Goal: Task Accomplishment & Management: Complete application form

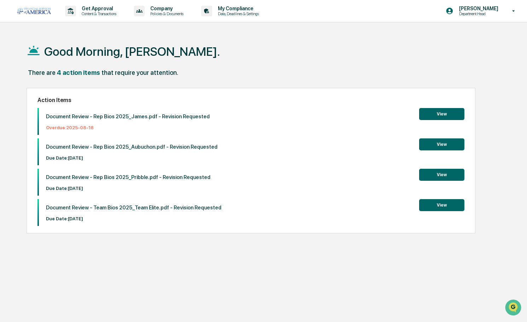
click at [428, 114] on button "View" at bounding box center [441, 114] width 45 height 12
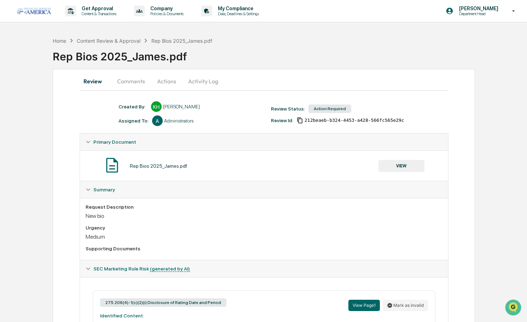
click at [129, 82] on button "Comments" at bounding box center [130, 81] width 39 height 17
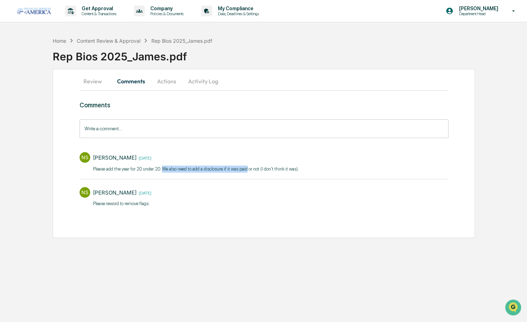
drag, startPoint x: 162, startPoint y: 168, endPoint x: 246, endPoint y: 168, distance: 84.9
click at [246, 168] on p "Please add the year for 20 under 20. We also need to add a disclosure if it was…" at bounding box center [196, 169] width 206 height 7
click at [121, 129] on input "Write a comment..." at bounding box center [264, 128] width 369 height 19
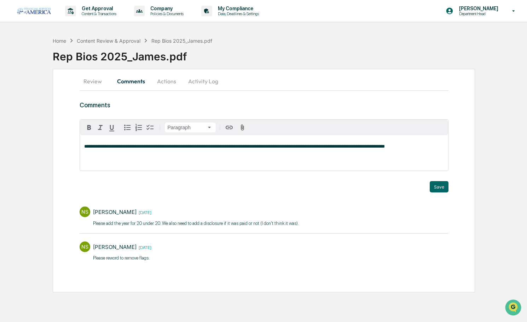
click at [114, 147] on span "**********" at bounding box center [234, 146] width 301 height 5
click at [438, 188] on button "Save" at bounding box center [439, 186] width 19 height 11
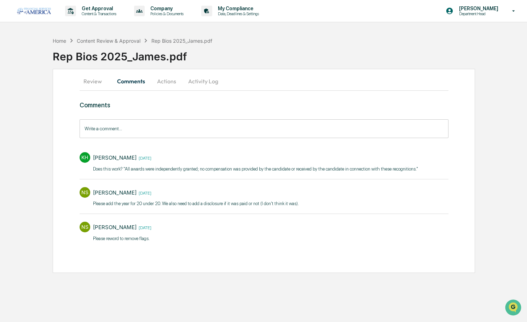
click at [167, 80] on button "Actions" at bounding box center [167, 81] width 32 height 17
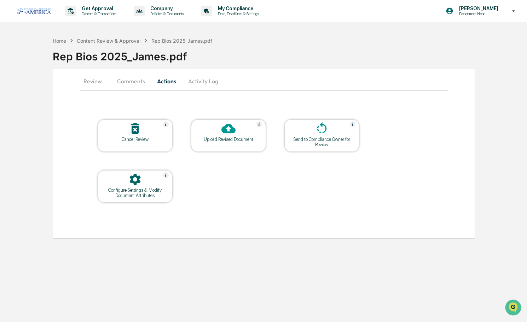
click at [126, 81] on button "Comments" at bounding box center [130, 81] width 39 height 17
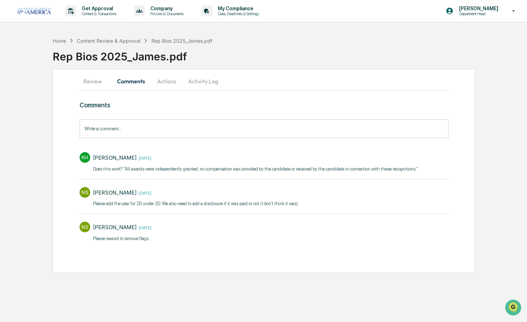
click at [169, 75] on button "Actions" at bounding box center [167, 81] width 32 height 17
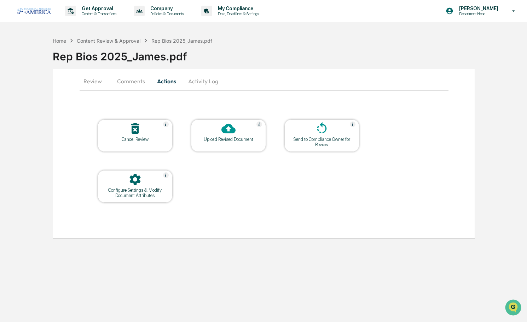
click at [258, 135] on div at bounding box center [228, 129] width 71 height 15
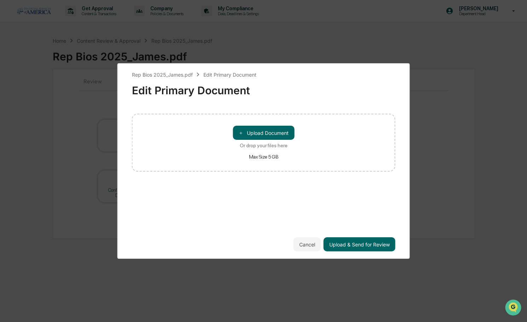
click at [258, 135] on button "＋ Upload Document" at bounding box center [264, 133] width 62 height 14
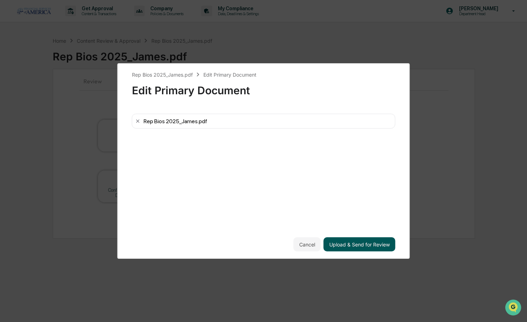
click at [349, 244] on button "Upload & Send for Review" at bounding box center [359, 245] width 72 height 14
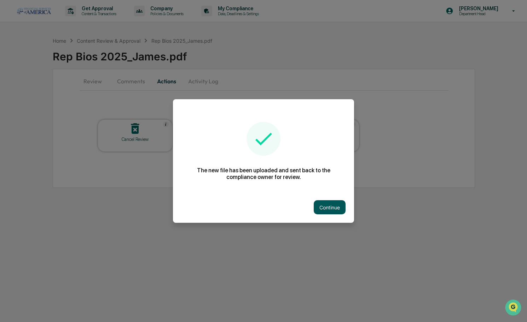
click at [322, 208] on button "Continue" at bounding box center [330, 207] width 32 height 14
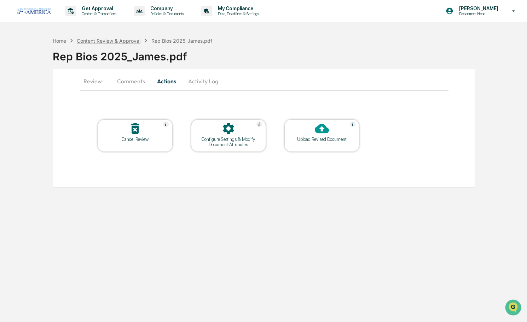
click at [95, 39] on div "Content Review & Approval" at bounding box center [109, 41] width 64 height 6
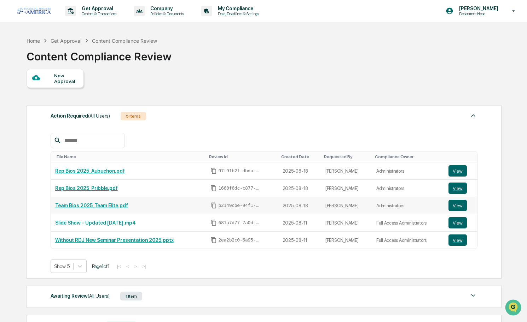
click at [107, 210] on td "Team Bios 2025_Team Elite.pdf" at bounding box center [129, 205] width 156 height 17
click at [449, 205] on button "View" at bounding box center [457, 205] width 18 height 11
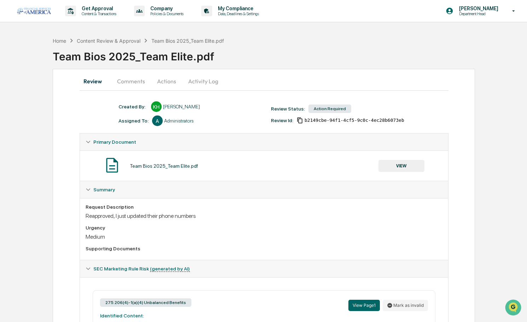
click at [129, 86] on button "Comments" at bounding box center [130, 81] width 39 height 17
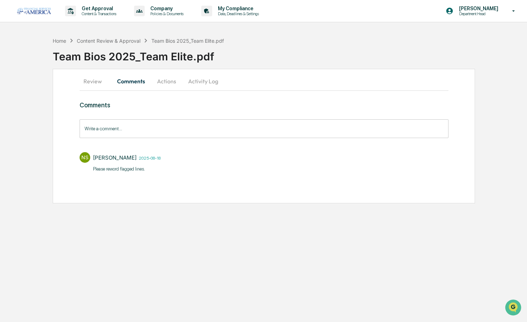
click at [93, 80] on button "Review" at bounding box center [96, 81] width 32 height 17
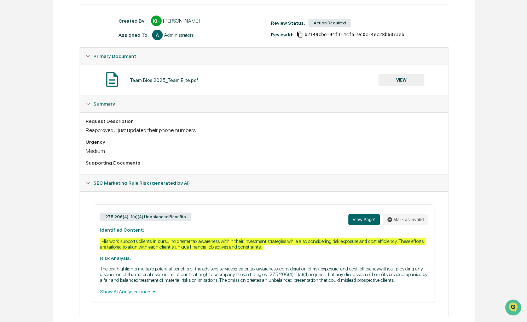
scroll to position [86, 0]
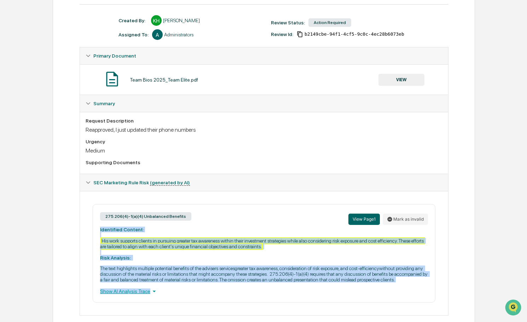
drag, startPoint x: 413, startPoint y: 285, endPoint x: 72, endPoint y: 230, distance: 344.8
click at [72, 230] on div "Review Comments Actions Activity Log Created By: ‎ ‎ KH Katie Hussein Assigned …" at bounding box center [264, 158] width 422 height 351
copy div "Identified Content: His work supports clients in pursuing greater tax awareness…"
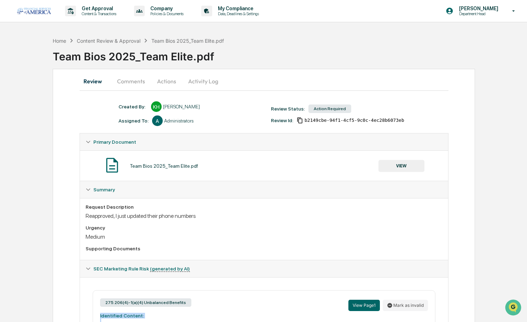
scroll to position [0, 0]
click at [161, 83] on button "Actions" at bounding box center [167, 81] width 32 height 17
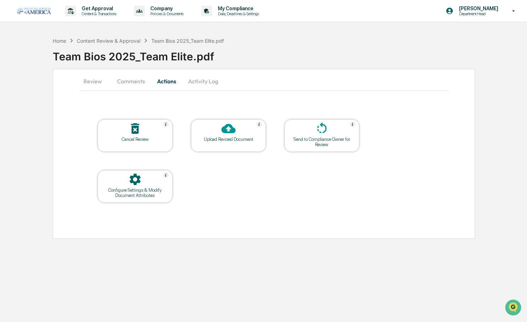
click at [228, 130] on icon at bounding box center [228, 129] width 14 height 14
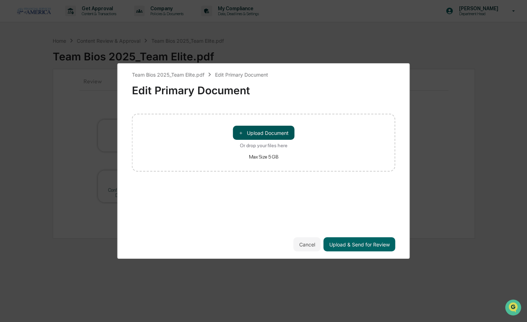
click at [248, 134] on button "＋ Upload Document" at bounding box center [264, 133] width 62 height 14
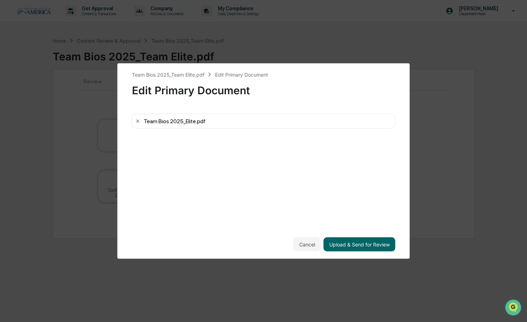
click at [357, 253] on div "Team Bios 2025_Team Elite.pdf Edit Primary Document Edit Primary Document Team …" at bounding box center [263, 161] width 292 height 196
click at [357, 248] on button "Upload & Send for Review" at bounding box center [359, 245] width 72 height 14
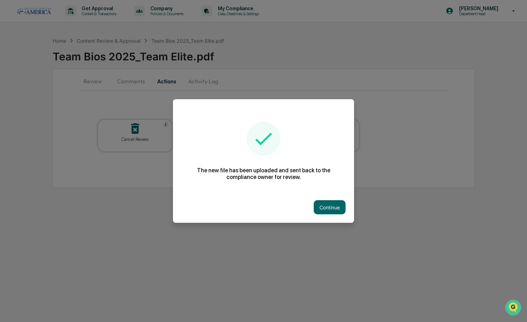
click at [319, 200] on div "Continue" at bounding box center [263, 207] width 181 height 31
click at [323, 207] on button "Continue" at bounding box center [330, 207] width 32 height 14
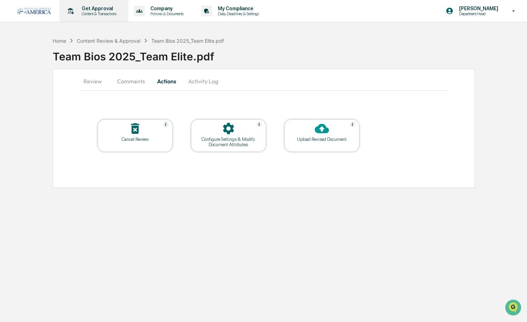
click at [106, 11] on p "Content & Transactions" at bounding box center [98, 13] width 44 height 5
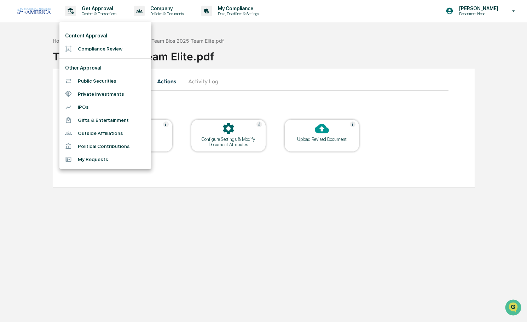
click at [100, 48] on li "Compliance Review" at bounding box center [105, 48] width 92 height 13
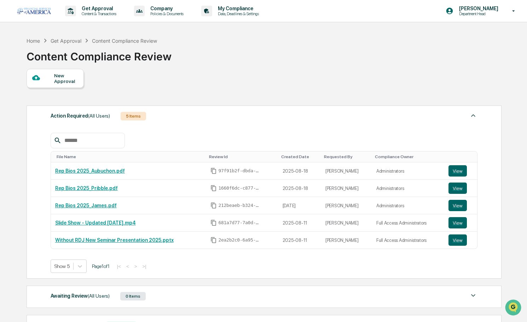
click at [66, 81] on div "New Approval" at bounding box center [66, 78] width 24 height 11
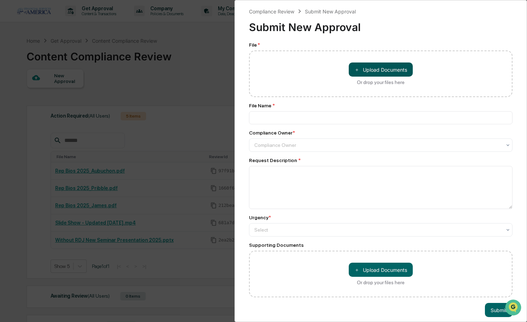
click at [392, 73] on button "＋ Upload Documents" at bounding box center [381, 70] width 64 height 14
type input "*********"
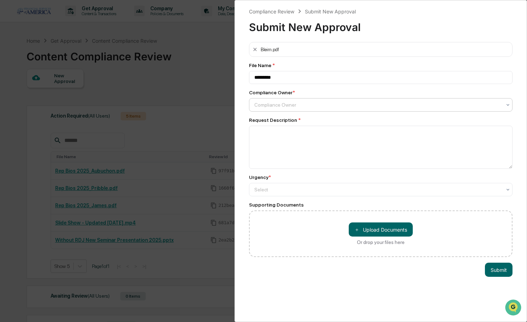
click at [291, 101] on div "Compliance Owner" at bounding box center [378, 105] width 254 height 10
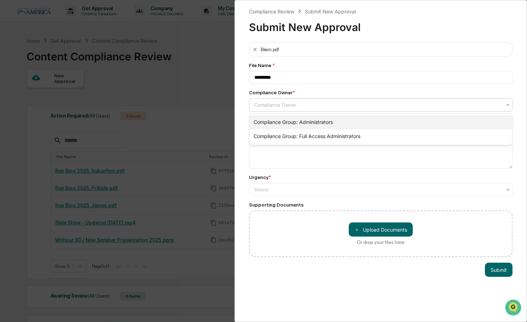
click at [285, 119] on div "Compliance Group: Administrators" at bounding box center [380, 122] width 263 height 14
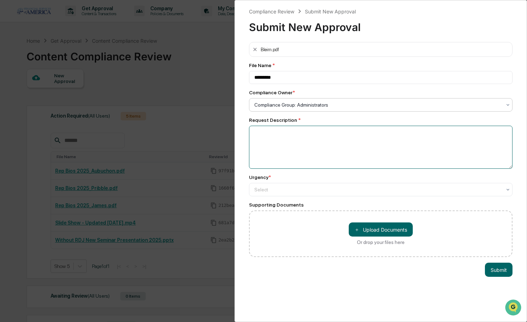
click at [285, 136] on textarea at bounding box center [380, 147] width 263 height 43
type textarea "*********"
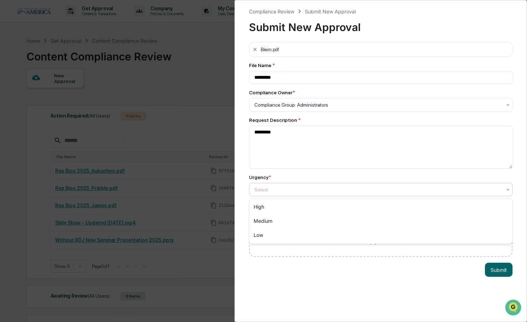
click at [278, 194] on div "Select" at bounding box center [378, 190] width 254 height 10
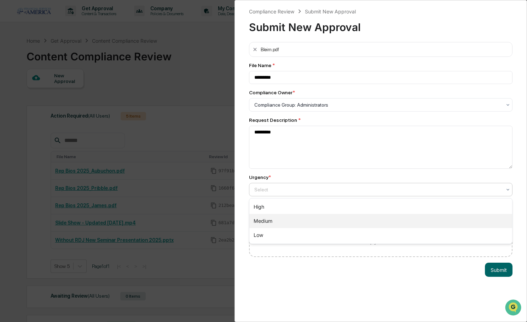
click at [266, 217] on div "Medium" at bounding box center [380, 221] width 263 height 14
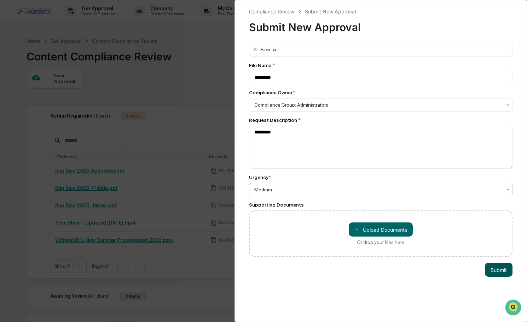
click at [497, 274] on button "Submit" at bounding box center [499, 270] width 28 height 14
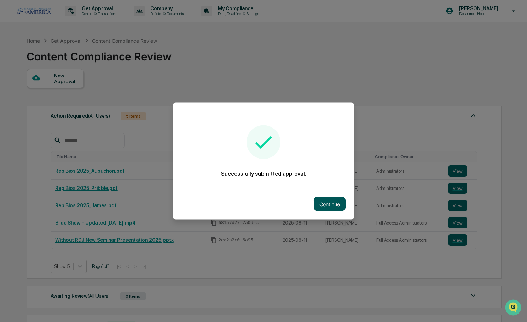
click at [324, 206] on button "Continue" at bounding box center [330, 204] width 32 height 14
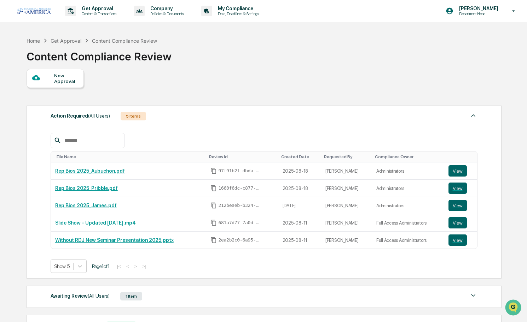
click at [67, 78] on div "New Approval" at bounding box center [66, 78] width 24 height 11
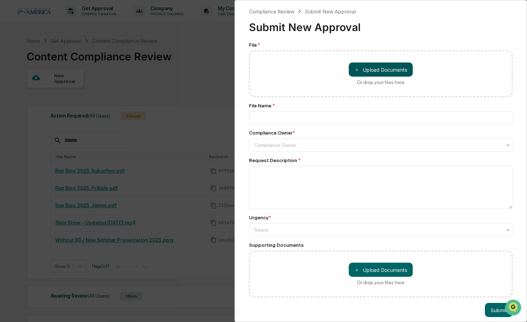
click at [368, 70] on button "＋ Upload Documents" at bounding box center [381, 70] width 64 height 14
type input "**********"
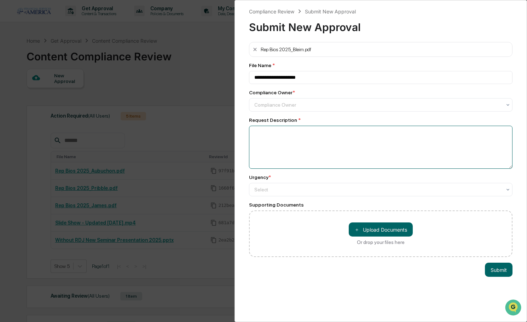
click at [283, 140] on textarea at bounding box center [380, 147] width 263 height 43
type textarea "**********"
click at [271, 109] on div at bounding box center [377, 104] width 247 height 7
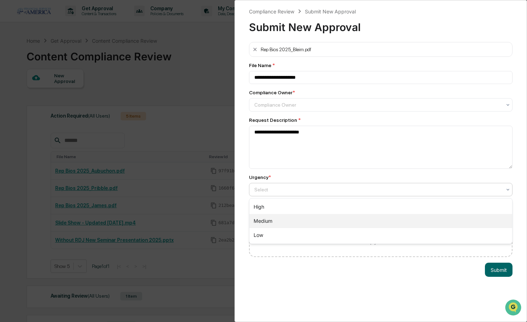
click at [259, 221] on div "Medium" at bounding box center [380, 221] width 263 height 14
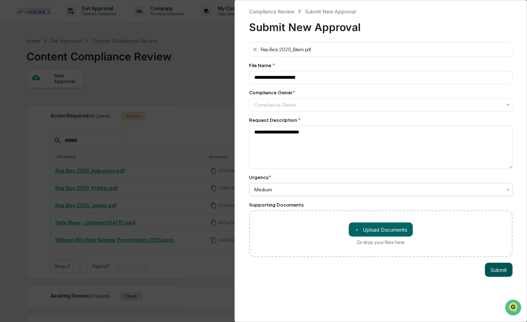
click at [489, 272] on button "Submit" at bounding box center [499, 270] width 28 height 14
